Goal: Information Seeking & Learning: Learn about a topic

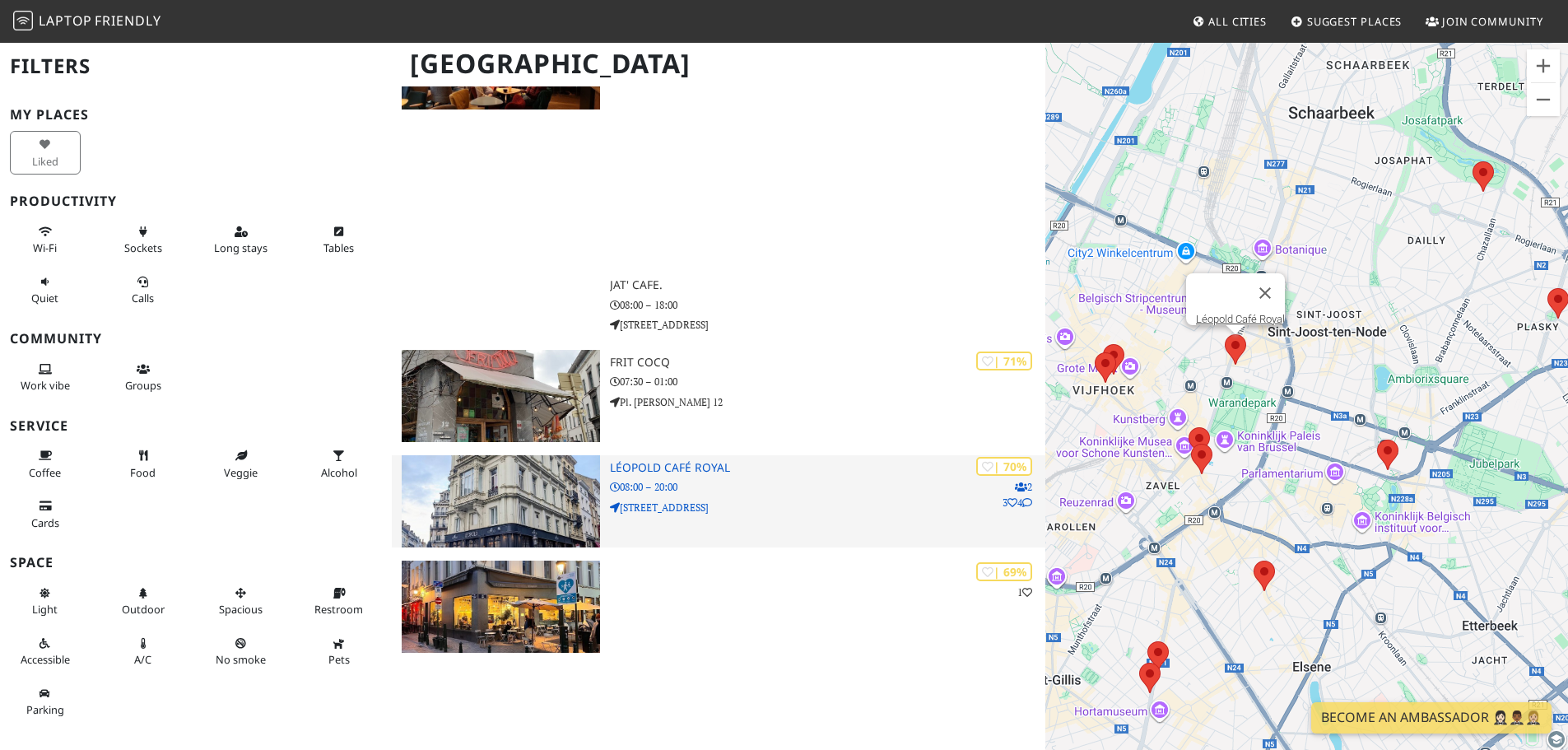
scroll to position [1126, 0]
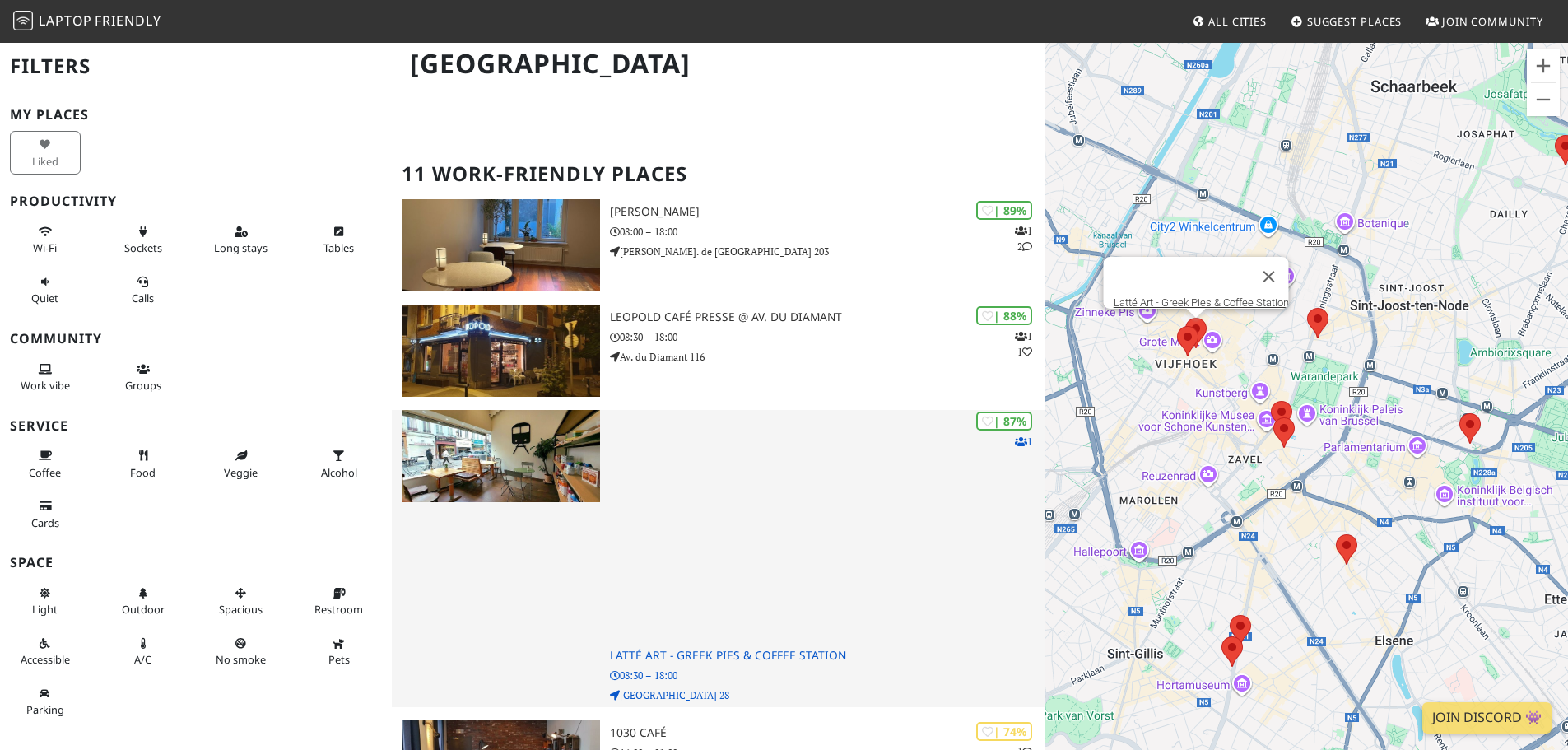
scroll to position [220, 0]
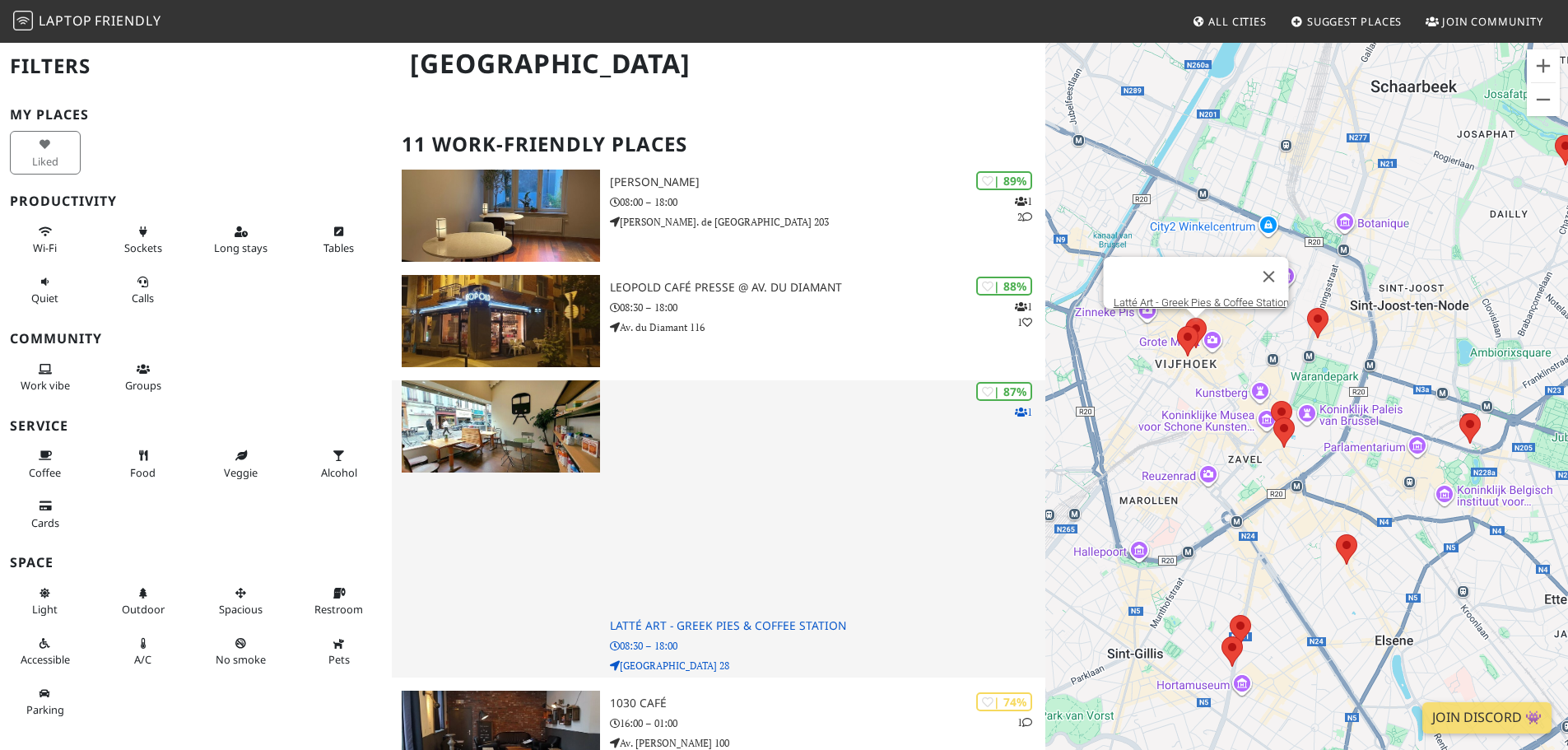
click at [556, 432] on img at bounding box center [501, 426] width 199 height 92
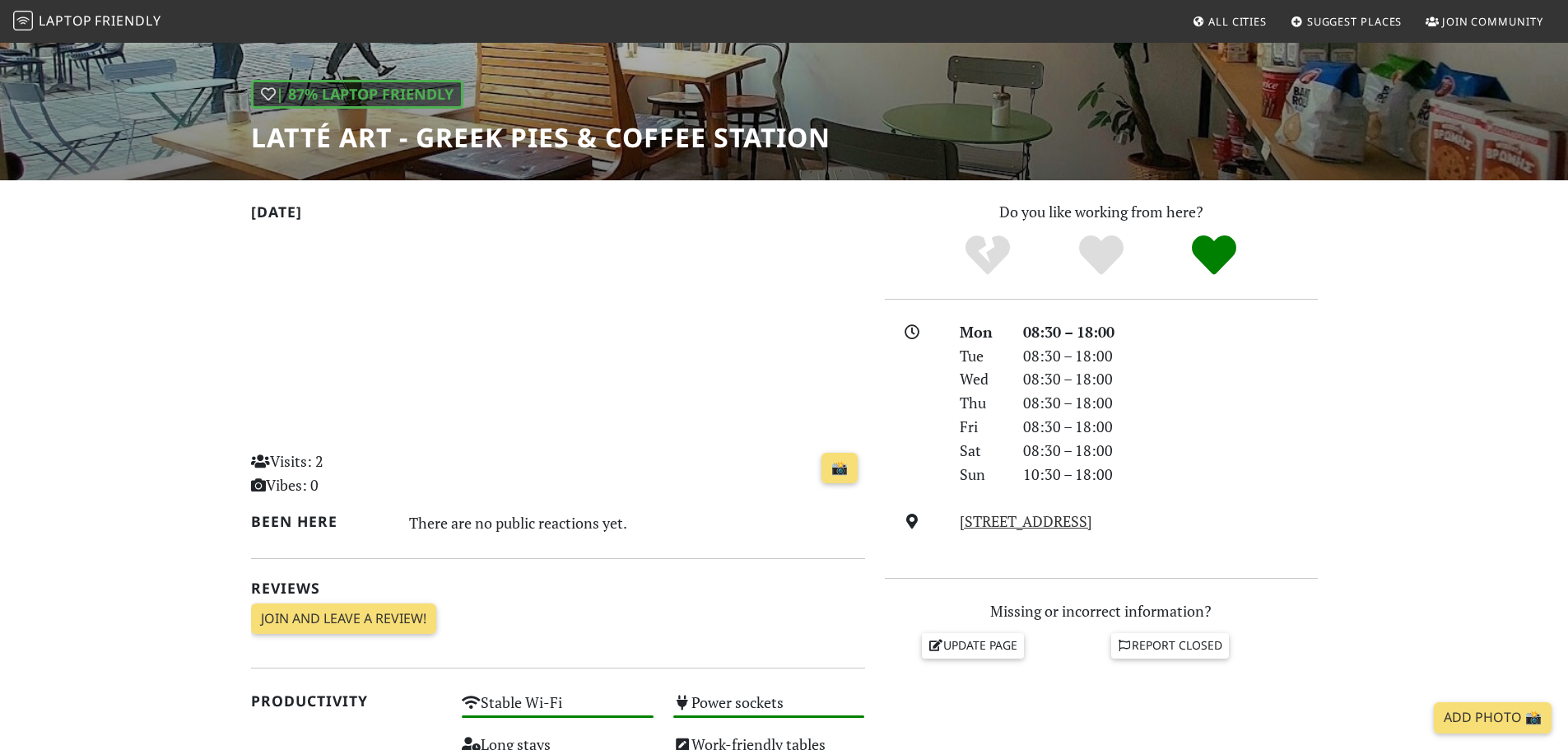
scroll to position [220, 0]
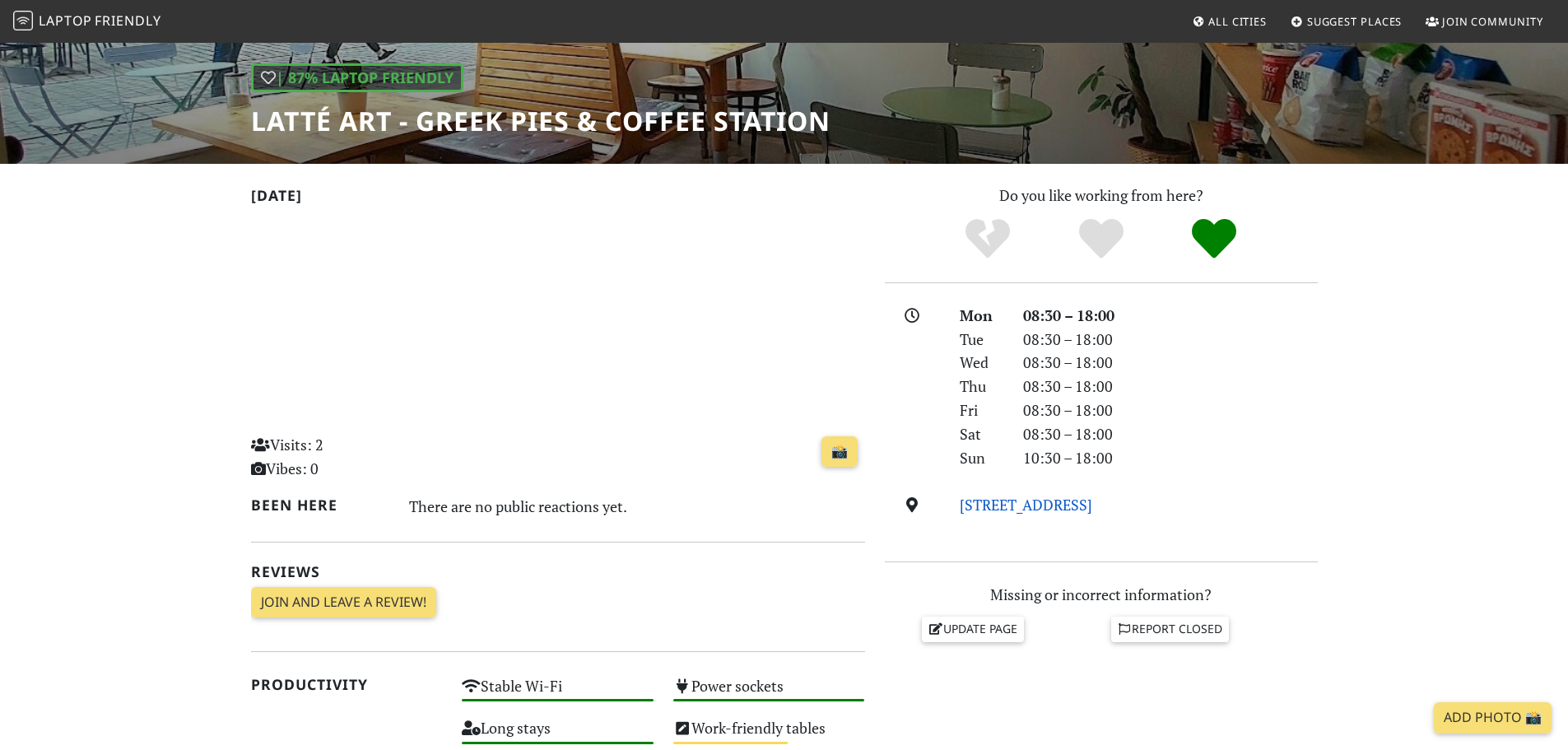
click at [1036, 509] on link "Rue du Midi 28, 1000, Brussels" at bounding box center [1026, 505] width 133 height 20
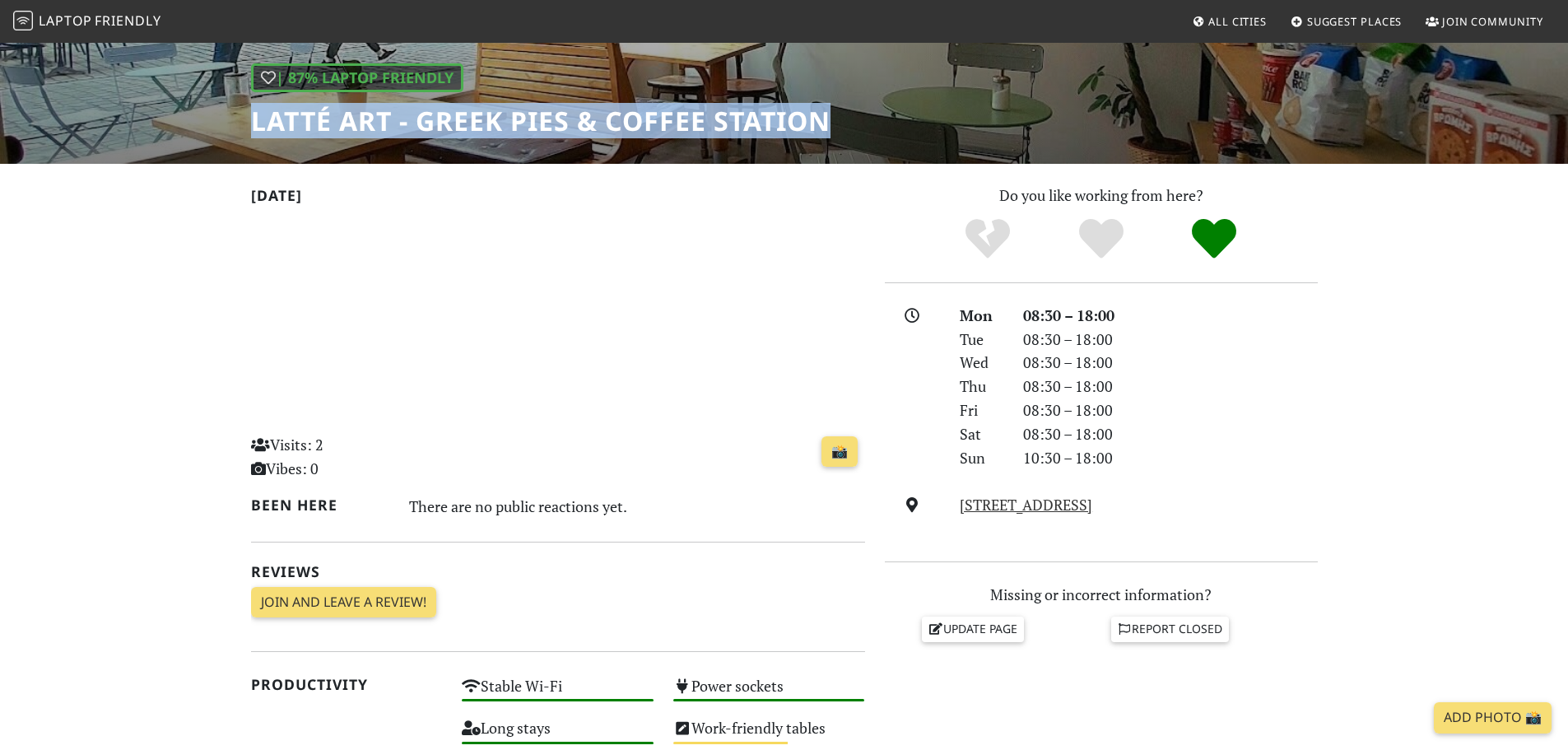
drag, startPoint x: 255, startPoint y: 125, endPoint x: 854, endPoint y: 116, distance: 599.1
copy h1 "Latté Art - Greek Pies & Coffee Station"
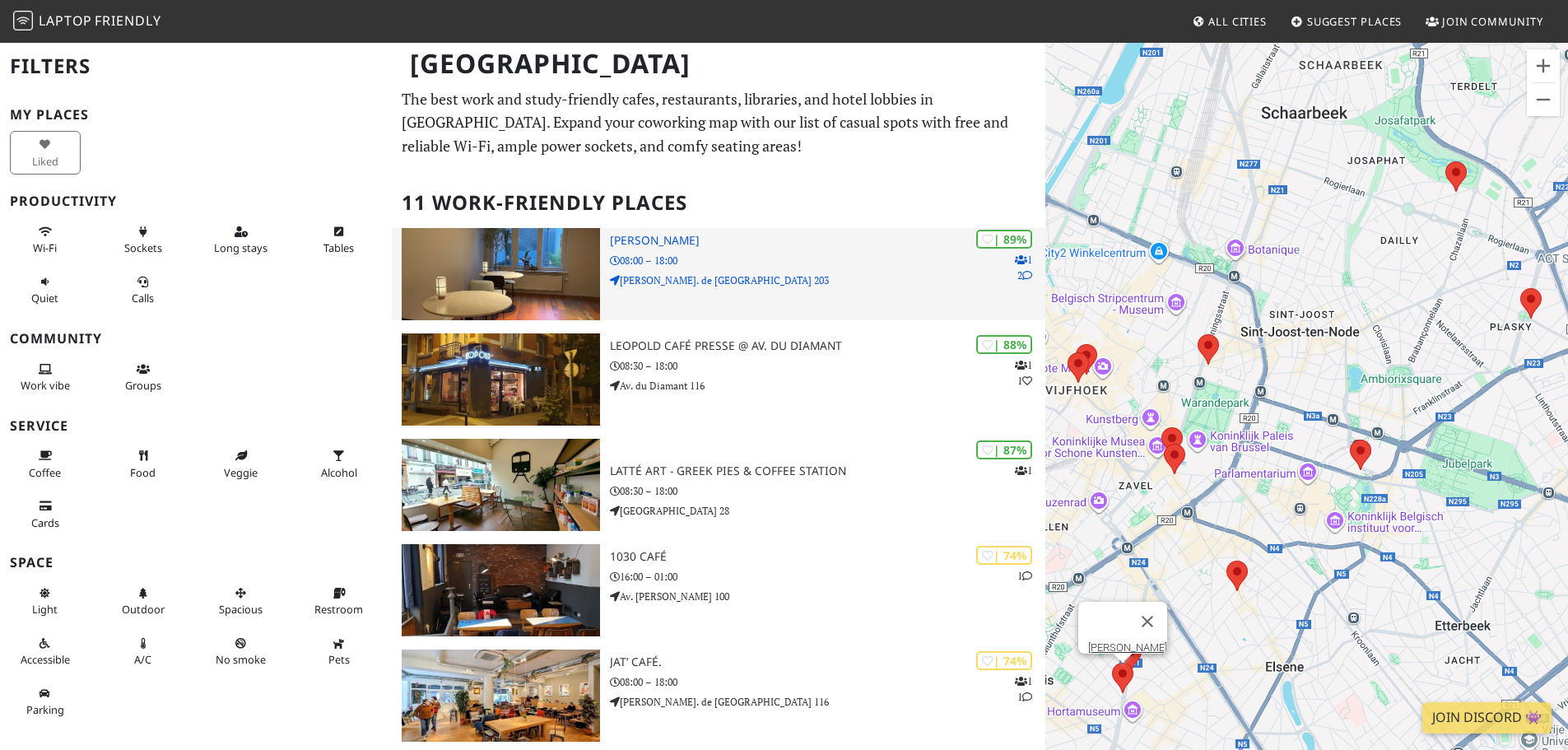
click at [571, 268] on img at bounding box center [501, 274] width 199 height 92
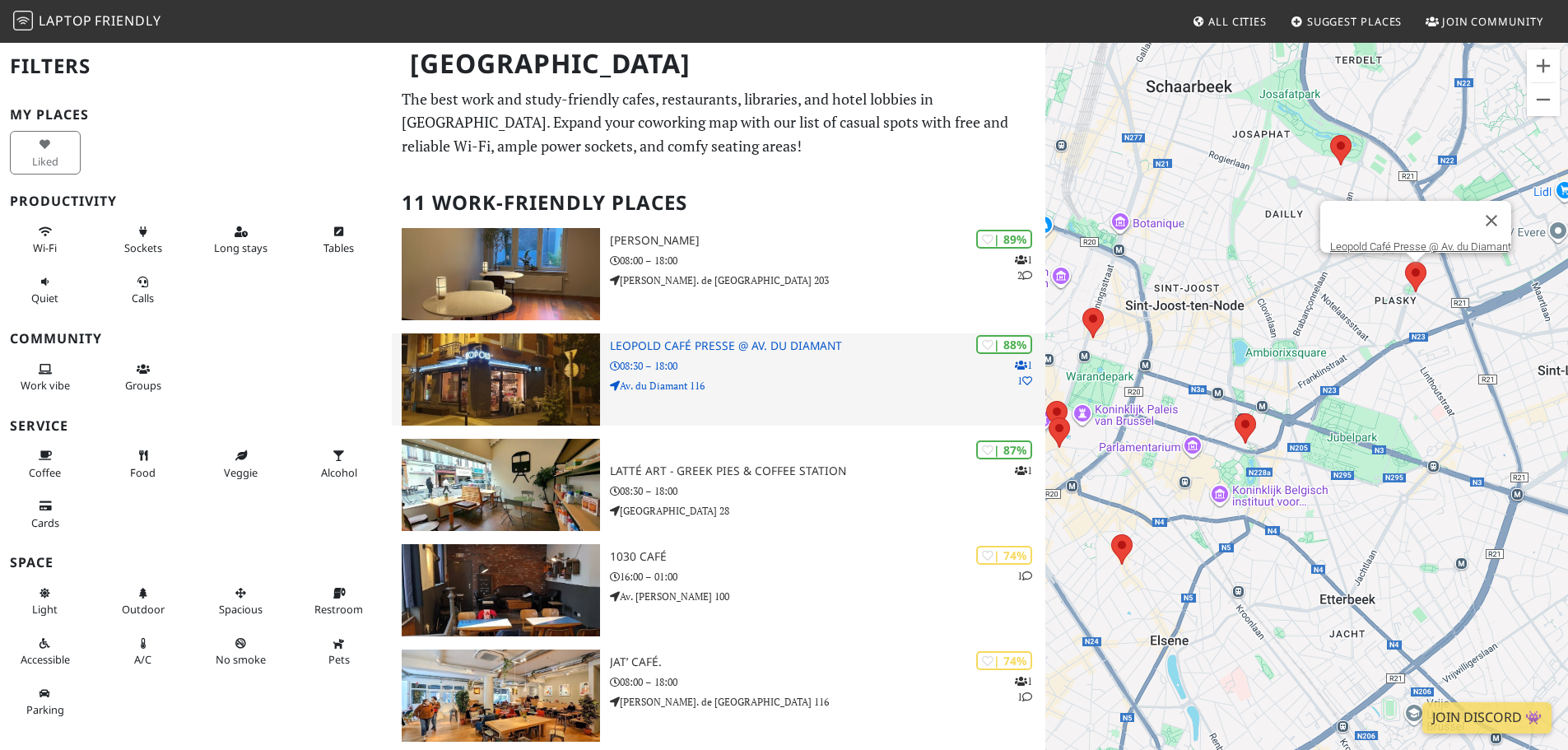
click at [578, 350] on img at bounding box center [501, 379] width 199 height 92
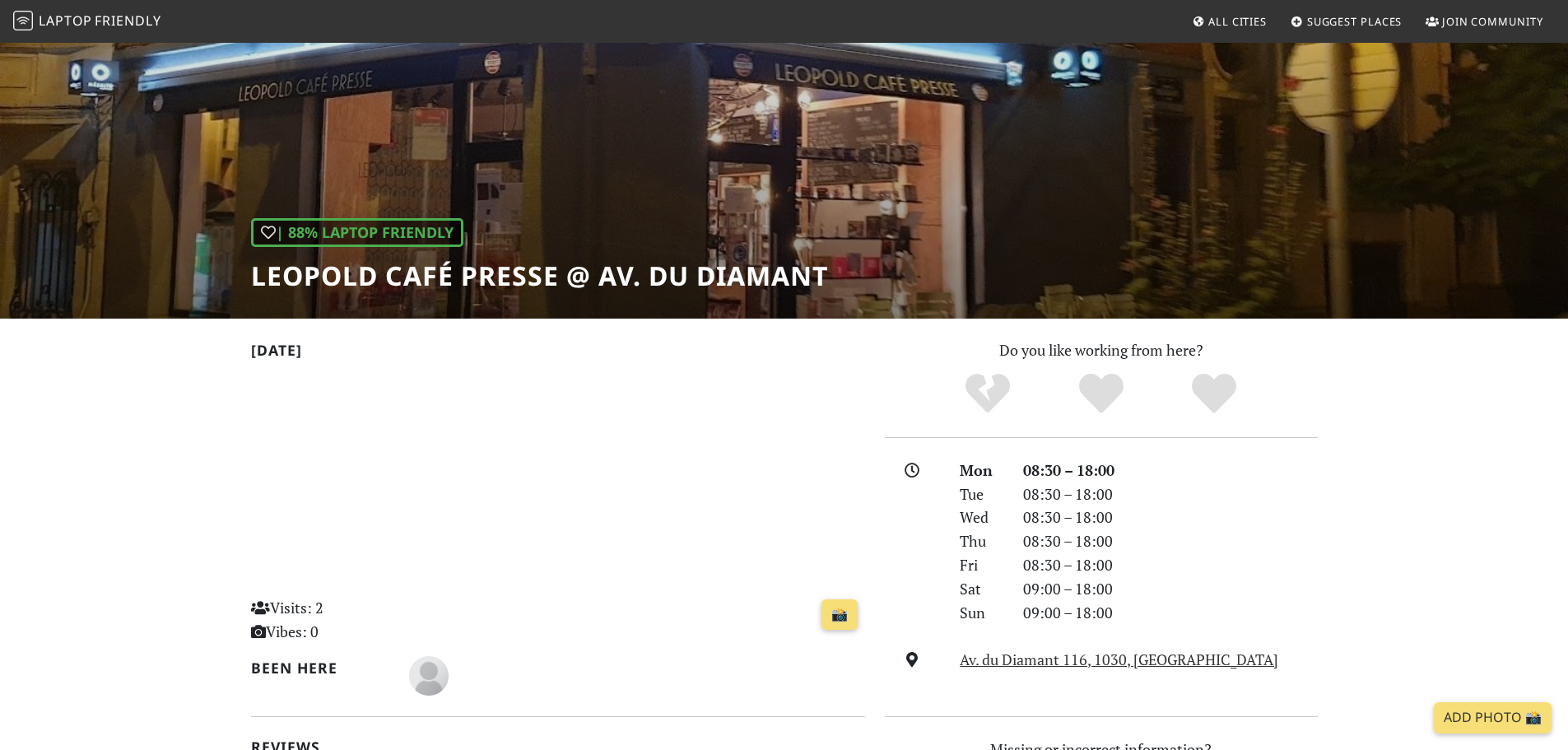
scroll to position [54, 0]
